Goal: Ask a question: Seek information or help from site administrators or community

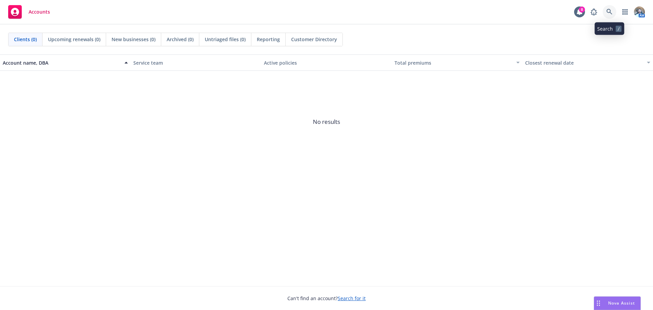
click at [604, 14] on link at bounding box center [610, 12] width 14 height 14
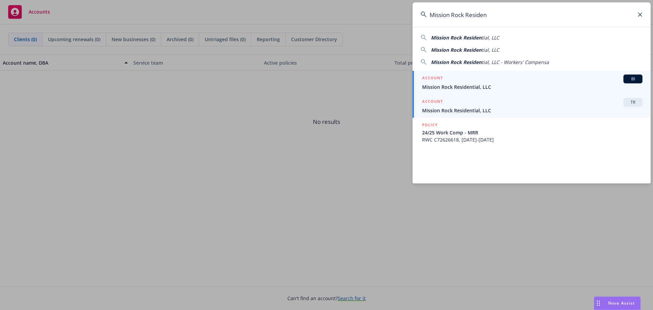
type input "Mission Rock Residen"
click at [455, 99] on div "ACCOUNT TR" at bounding box center [532, 102] width 220 height 9
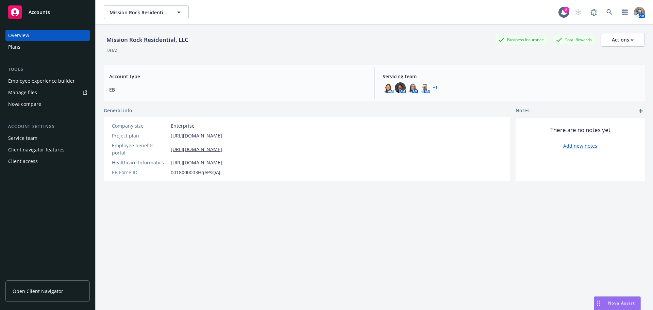
click at [26, 45] on div "Plans" at bounding box center [47, 46] width 79 height 11
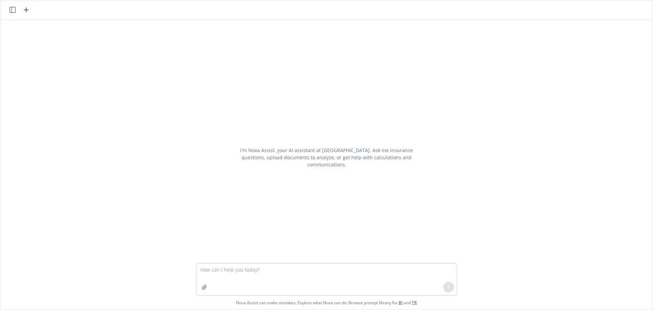
click at [262, 279] on textarea at bounding box center [326, 279] width 261 height 32
type textarea "What is the NAICS code for the company, Cedar Cares?"
click at [9, 7] on button "button" at bounding box center [13, 10] width 8 height 8
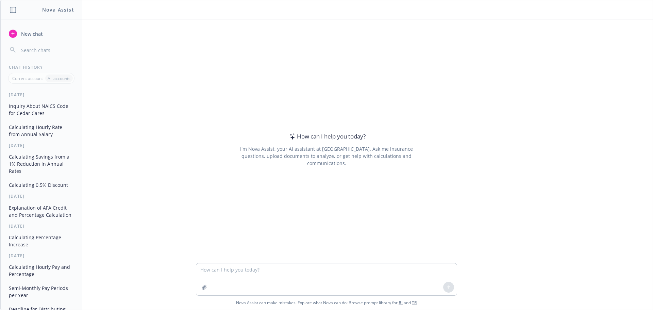
click at [55, 108] on button "Inquiry About NAICS Code for Cedar Cares" at bounding box center [41, 109] width 70 height 18
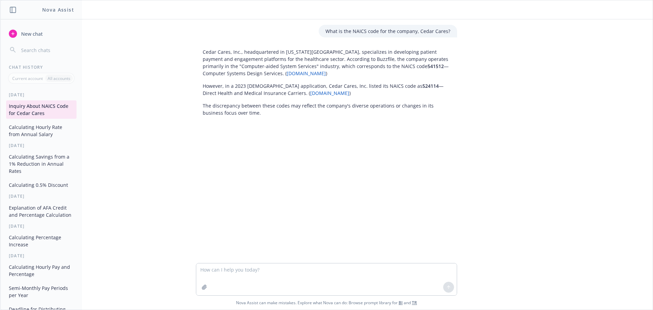
click at [428, 65] on span "541512" at bounding box center [436, 66] width 16 height 6
copy span "541512"
